Goal: Task Accomplishment & Management: Manage account settings

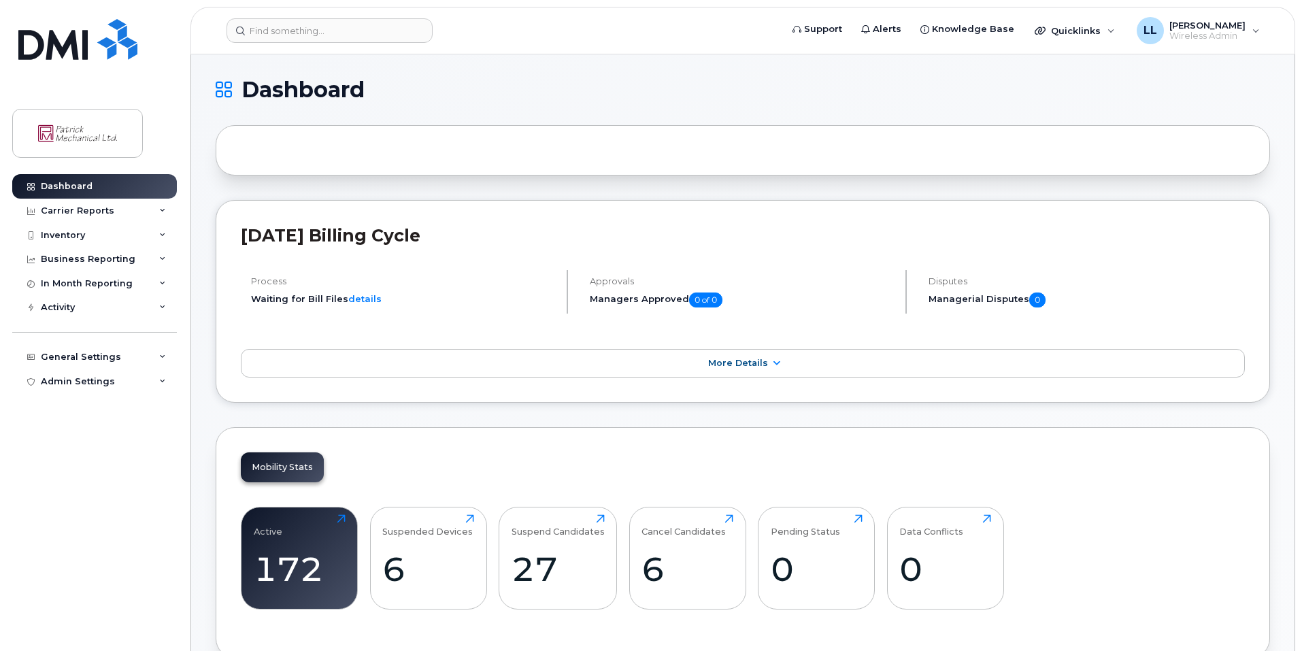
click at [342, 44] on header "Support Alerts Knowledge Base Quicklinks Suspend / Cancel Device Change SIM Car…" at bounding box center [743, 31] width 1105 height 48
click at [341, 37] on input at bounding box center [330, 30] width 206 height 24
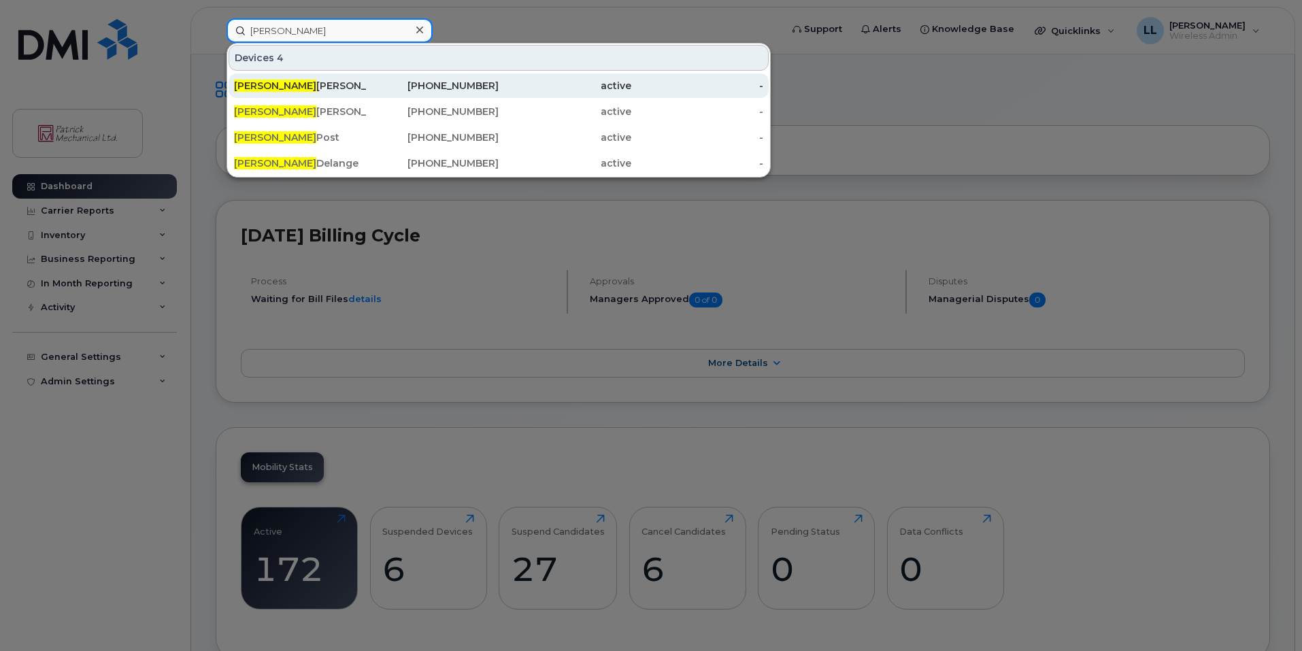
type input "[PERSON_NAME]"
click at [335, 86] on div "[PERSON_NAME]" at bounding box center [300, 86] width 133 height 14
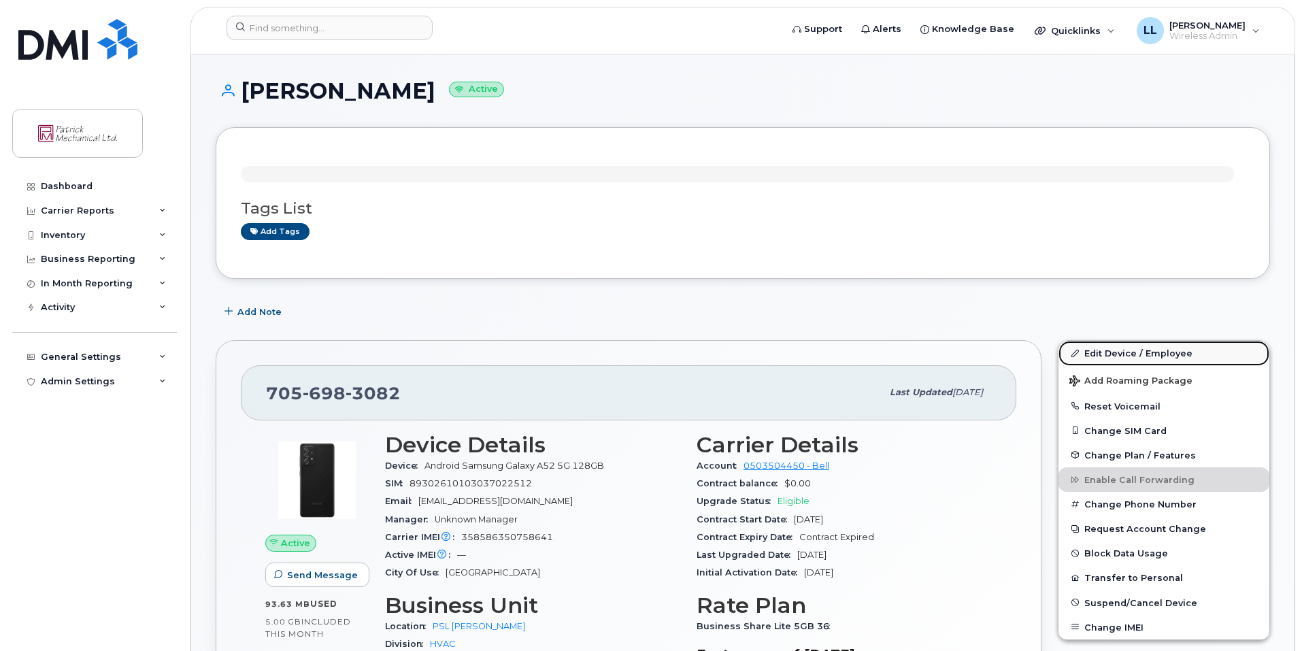
click at [1131, 356] on link "Edit Device / Employee" at bounding box center [1164, 353] width 211 height 24
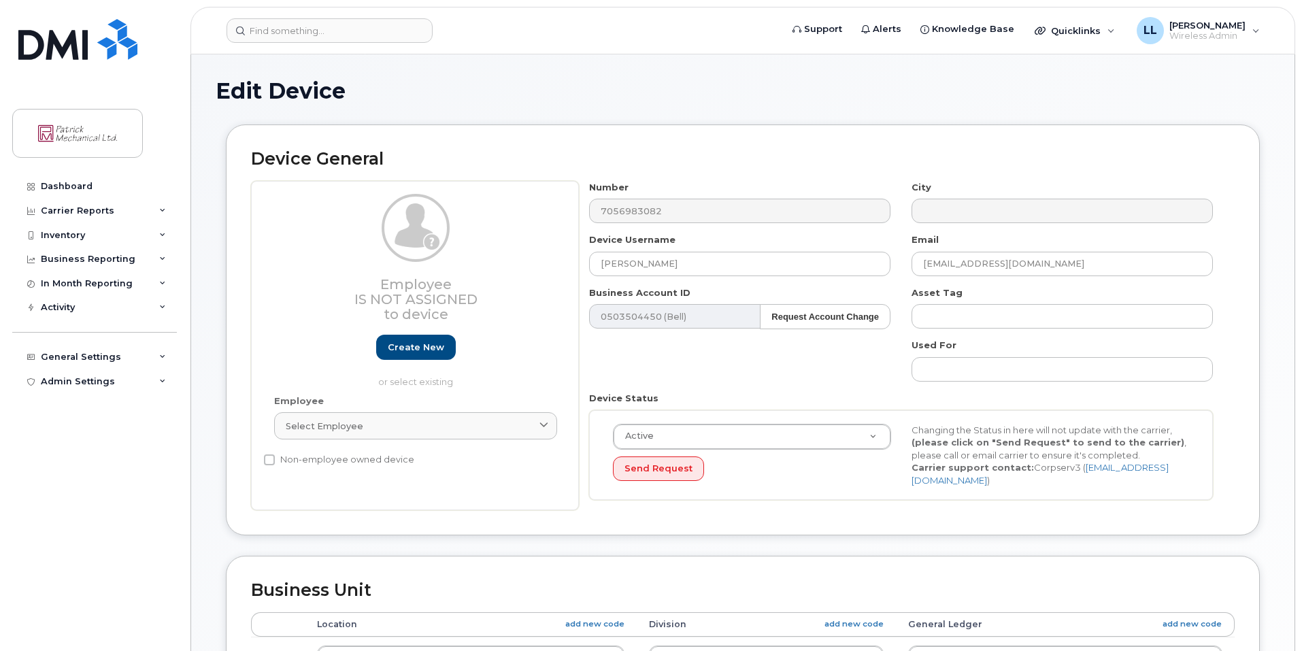
select select "163026"
select select "163032"
click at [679, 263] on input "Josh Robinson" at bounding box center [739, 264] width 301 height 24
type input "Patia Longmire"
click at [1036, 271] on input "jrobinson@psltd.ca" at bounding box center [1062, 264] width 301 height 24
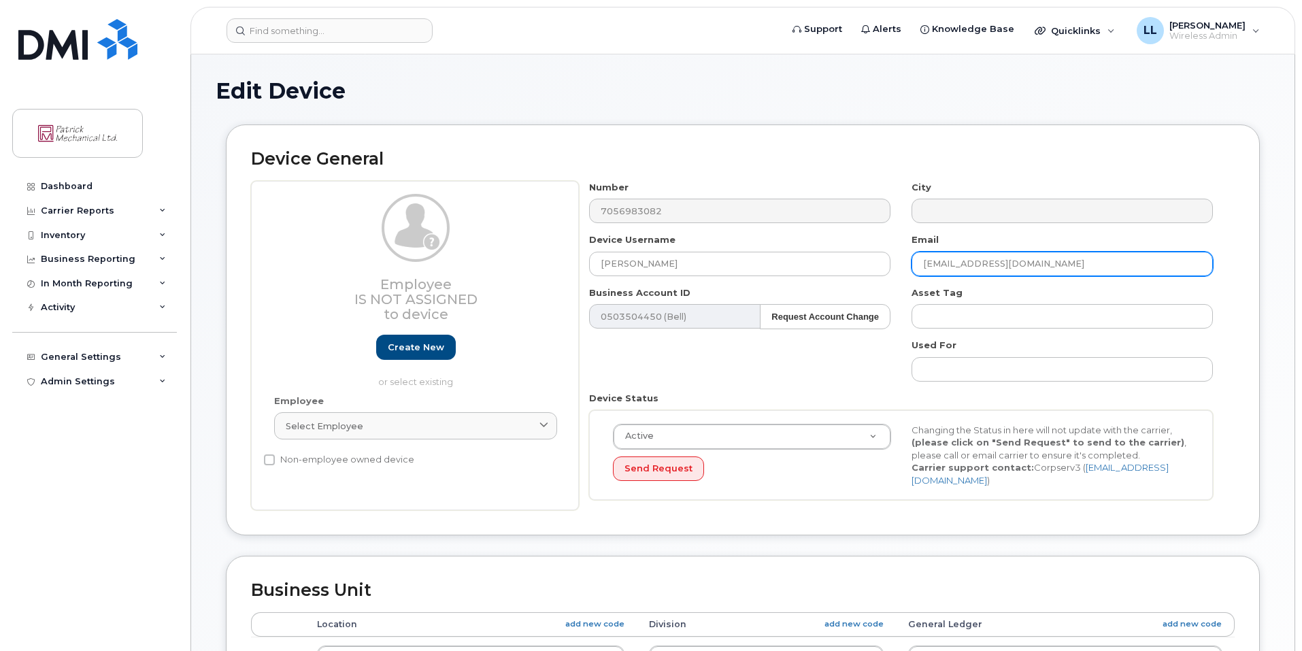
click at [1036, 271] on input "jrobinson@psltd.ca" at bounding box center [1062, 264] width 301 height 24
paste input "plongmire@patrickmechanical"
type input "plongmire@patrickmechanical.ca"
click at [891, 476] on div "Send Request" at bounding box center [752, 469] width 278 height 25
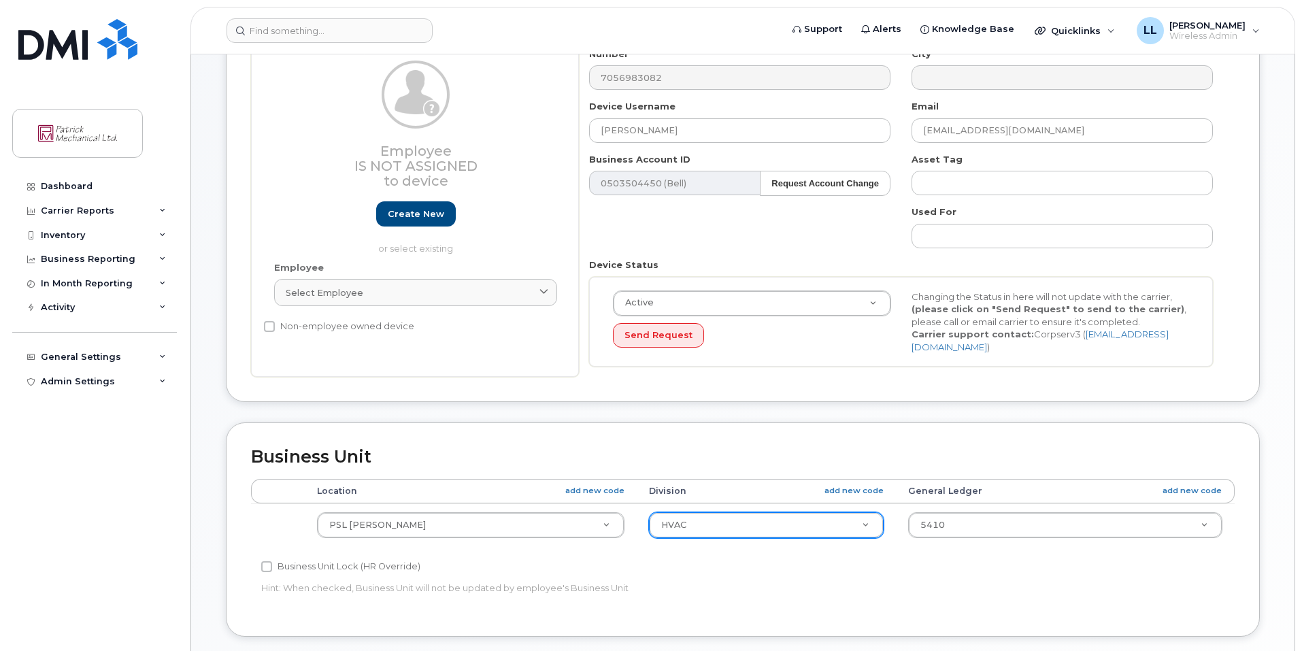
scroll to position [136, 0]
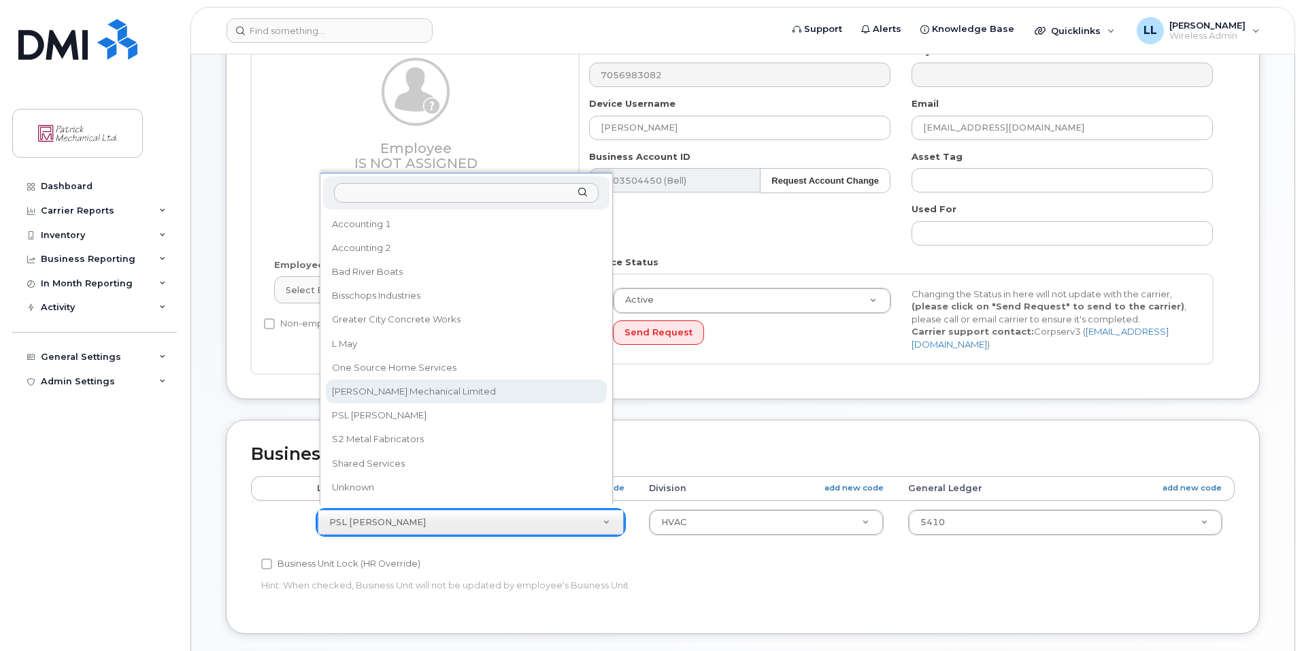
select select "163024"
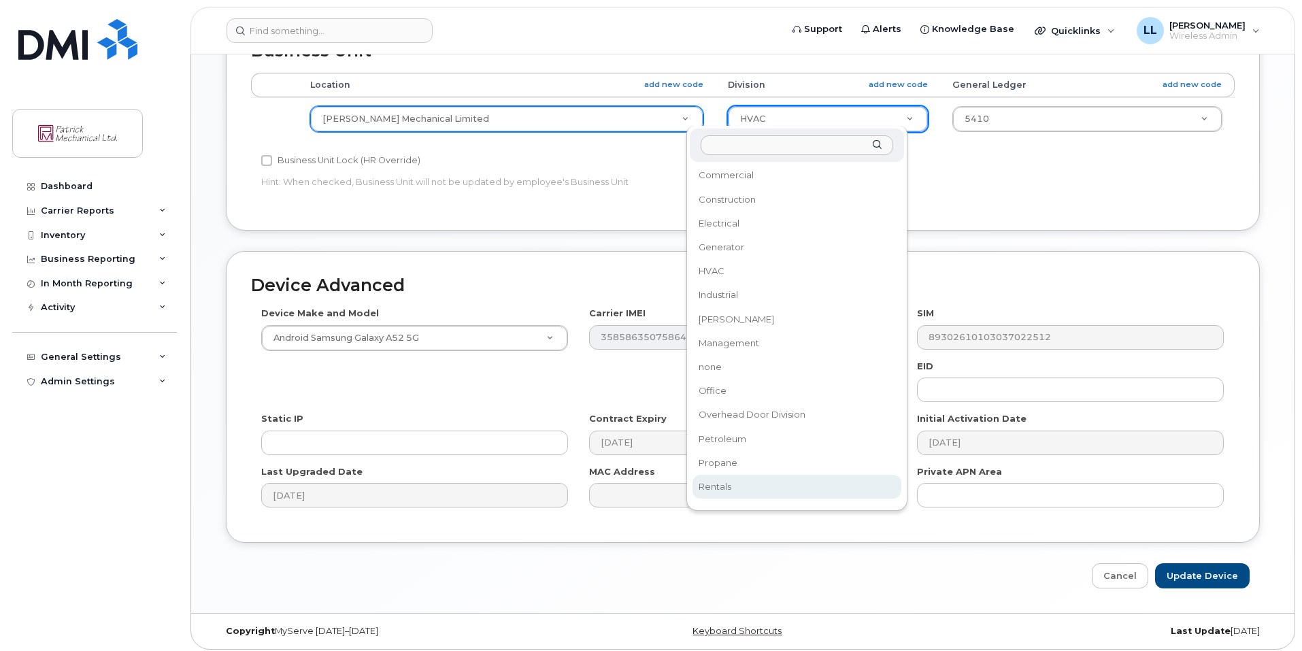
scroll to position [0, 0]
select select "163030"
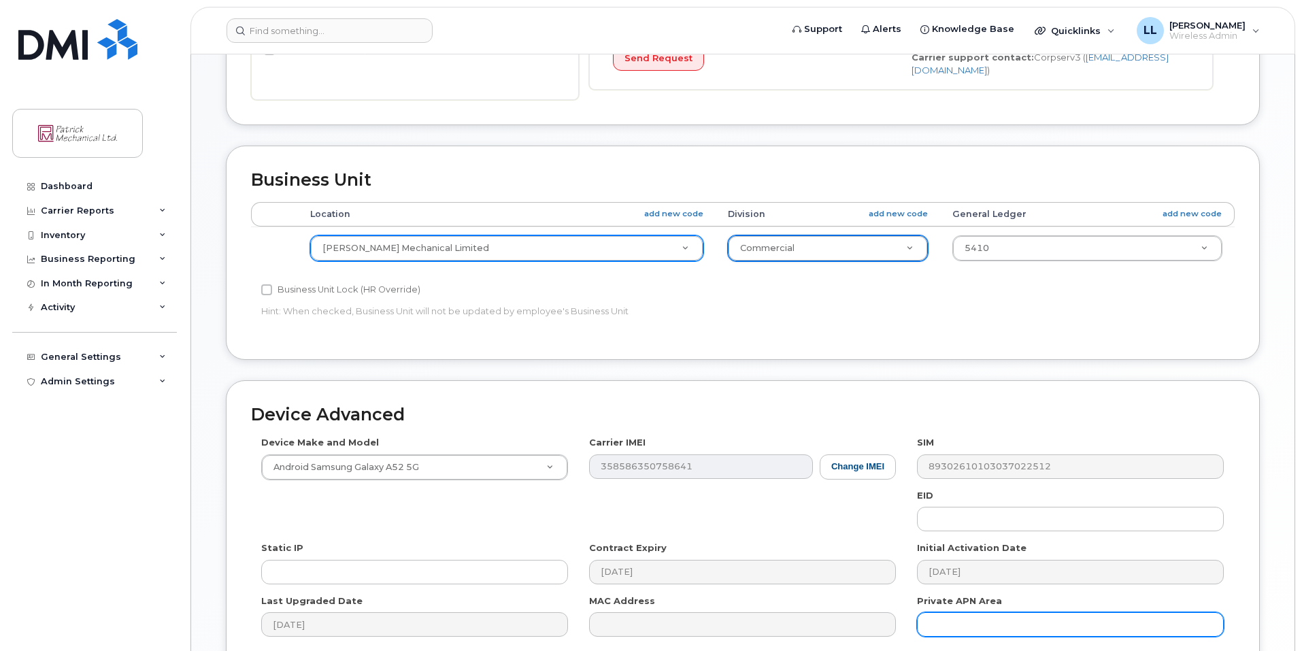
scroll to position [540, 0]
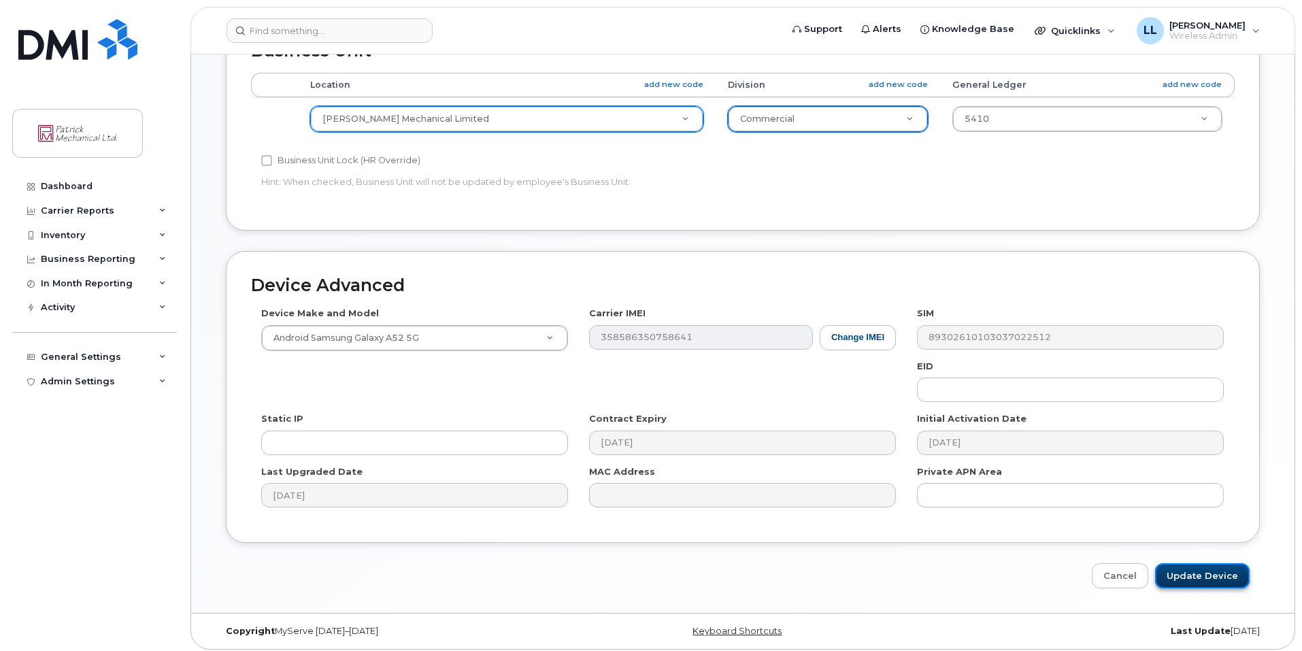
click at [1180, 571] on input "Update Device" at bounding box center [1202, 575] width 95 height 25
type input "Saving..."
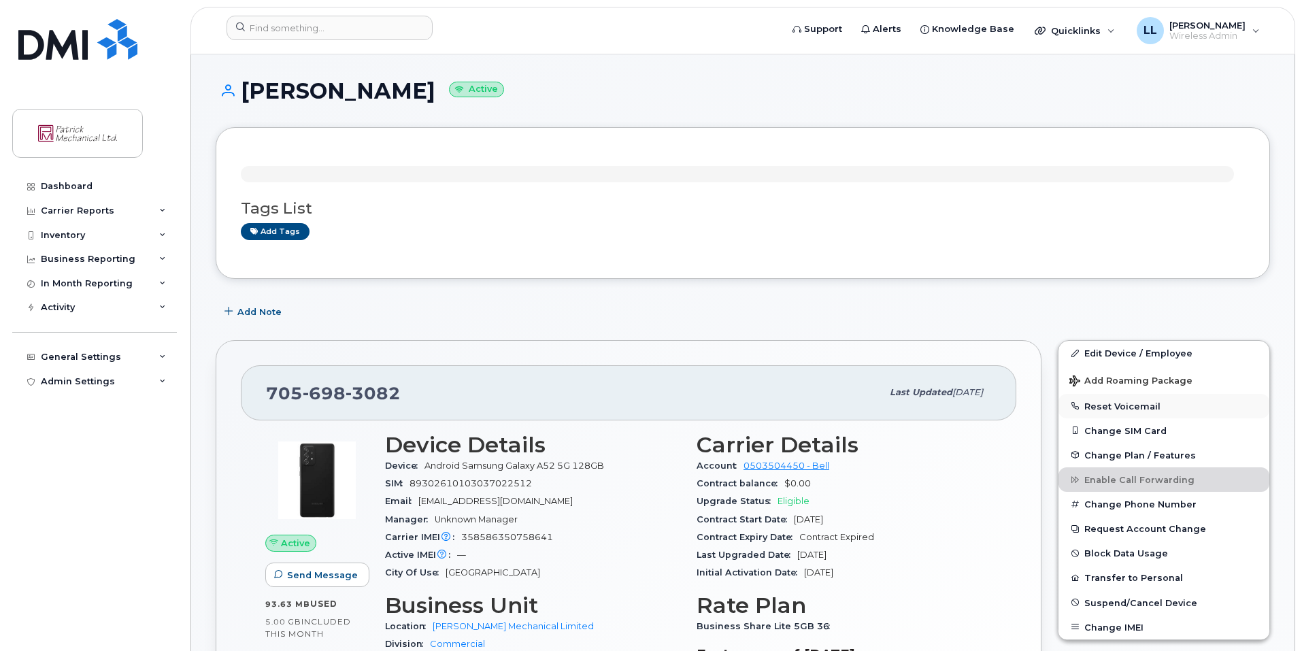
click at [1099, 412] on button "Reset Voicemail" at bounding box center [1164, 406] width 211 height 24
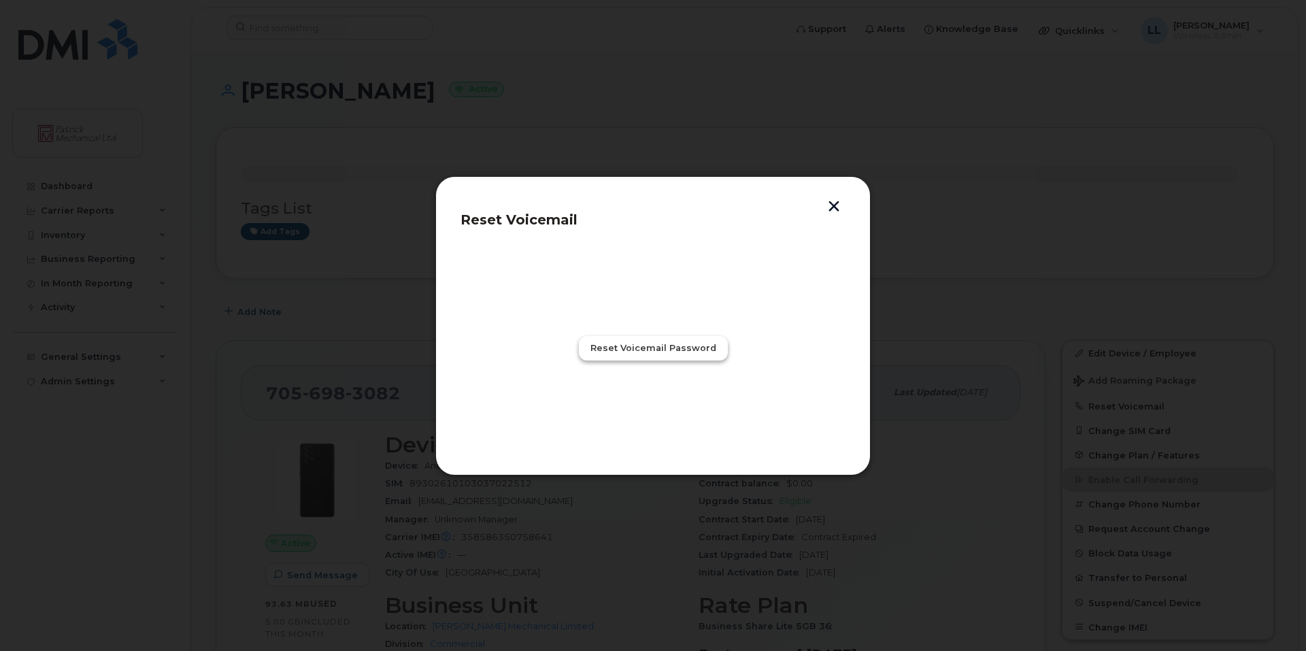
click at [693, 359] on button "Reset Voicemail Password" at bounding box center [653, 348] width 149 height 24
click at [663, 408] on span "Close" at bounding box center [653, 407] width 27 height 13
